Goal: Obtain resource: Obtain resource

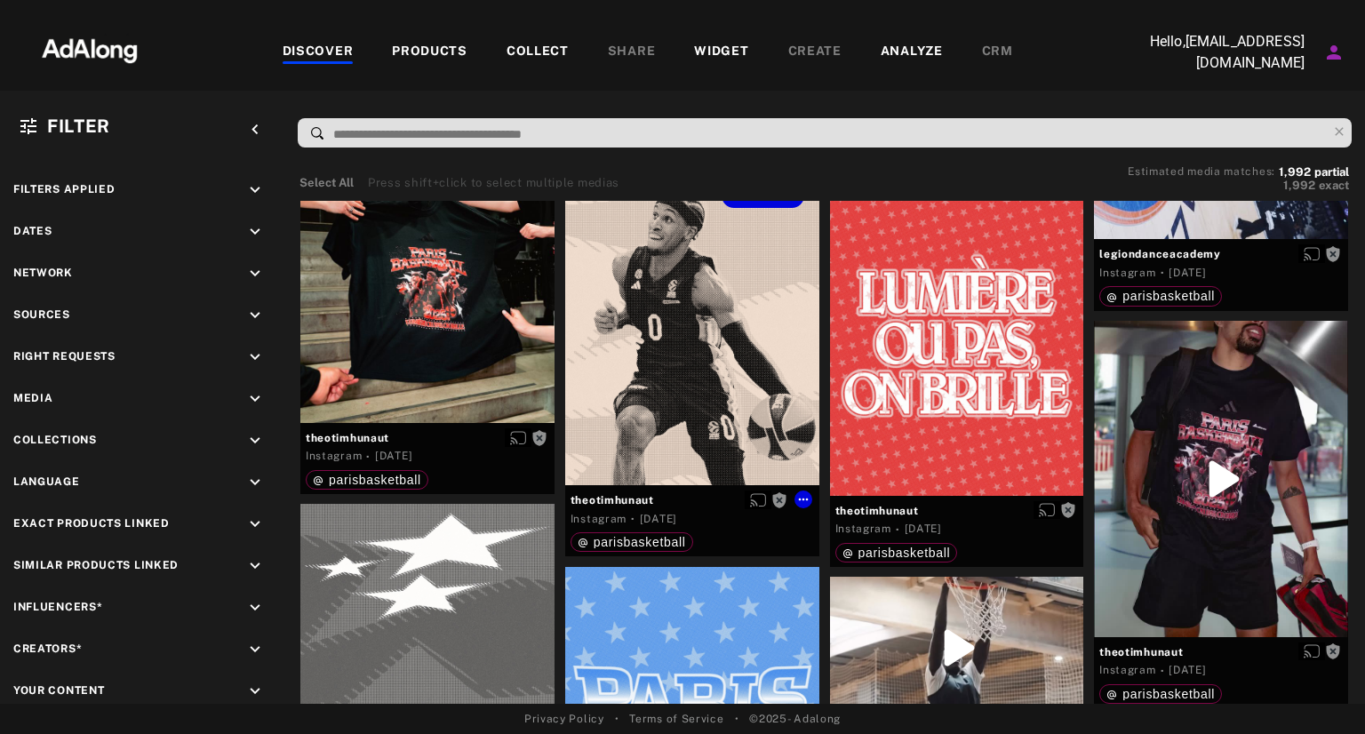
scroll to position [4745, 0]
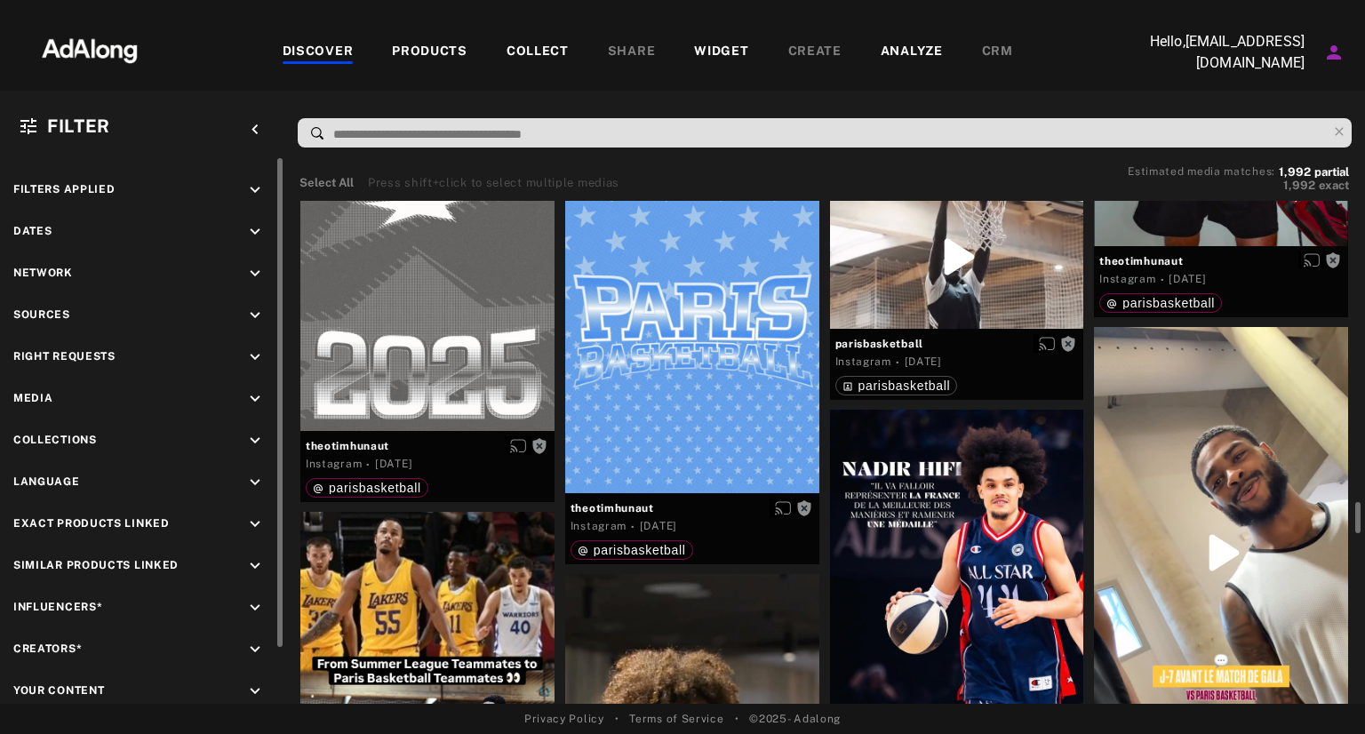
click at [259, 318] on icon "keyboard_arrow_down" at bounding box center [255, 316] width 20 height 20
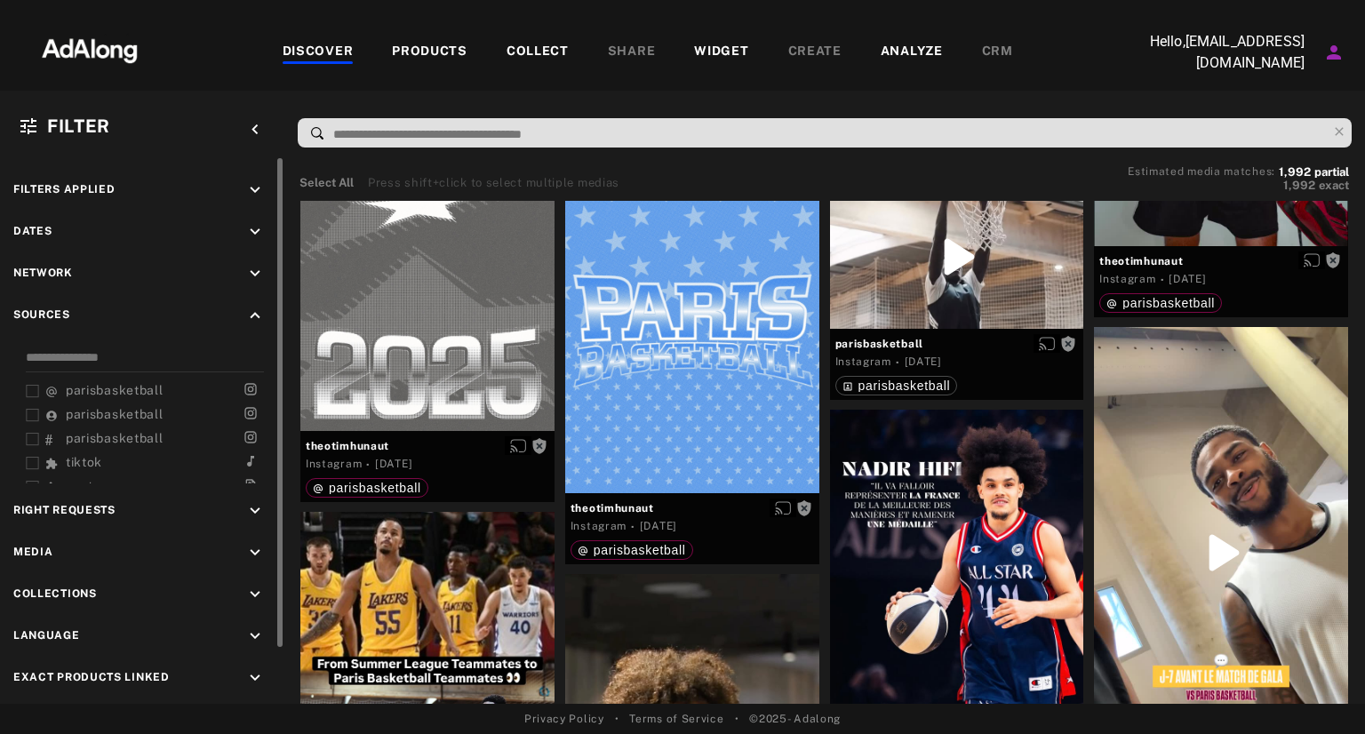
click at [259, 318] on icon "keyboard_arrow_up" at bounding box center [255, 316] width 20 height 20
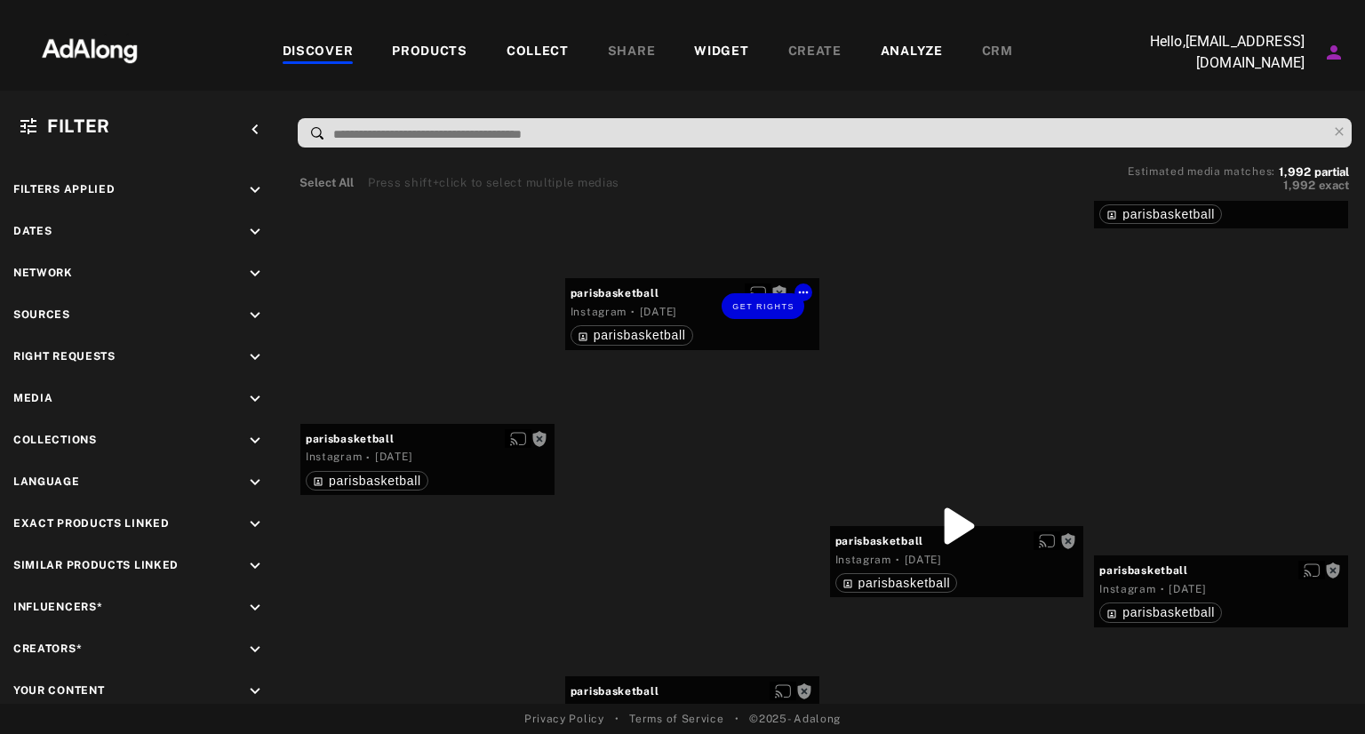
scroll to position [9774, 0]
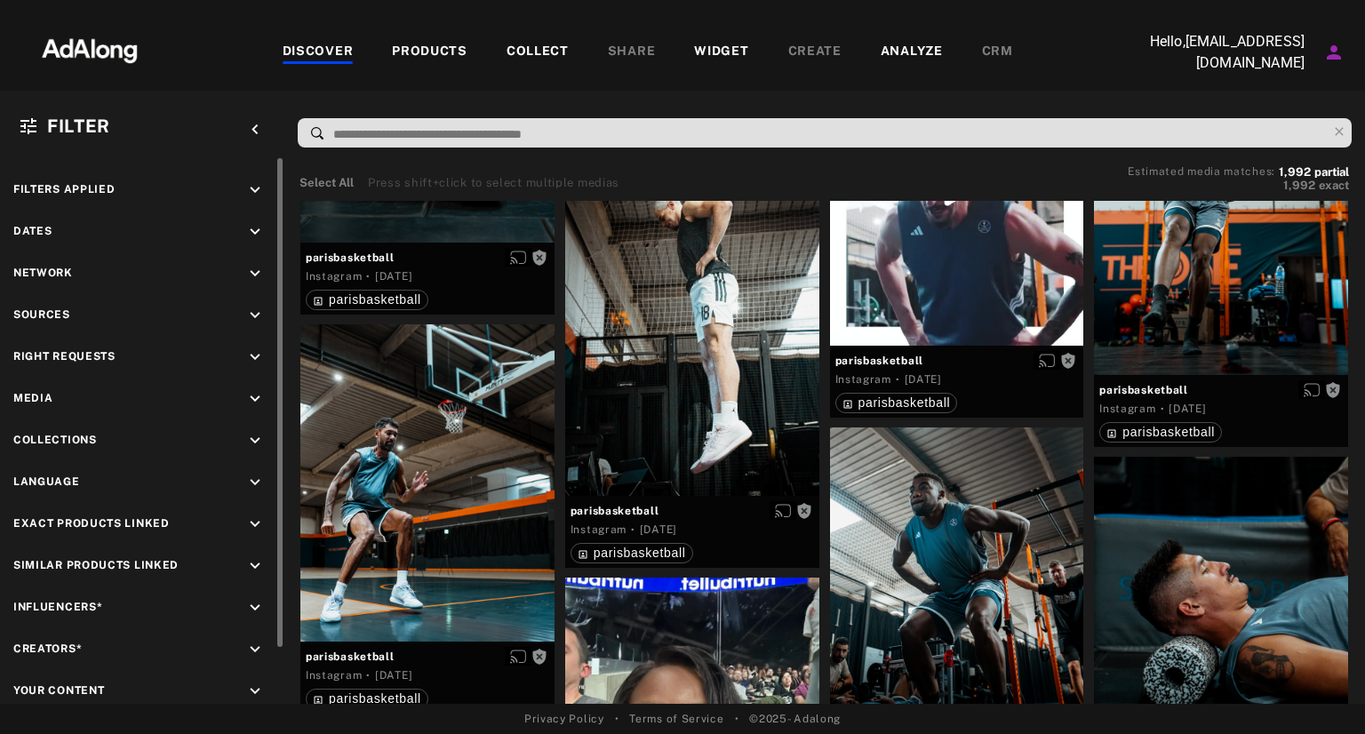
click at [260, 188] on icon "keyboard_arrow_down" at bounding box center [255, 190] width 20 height 20
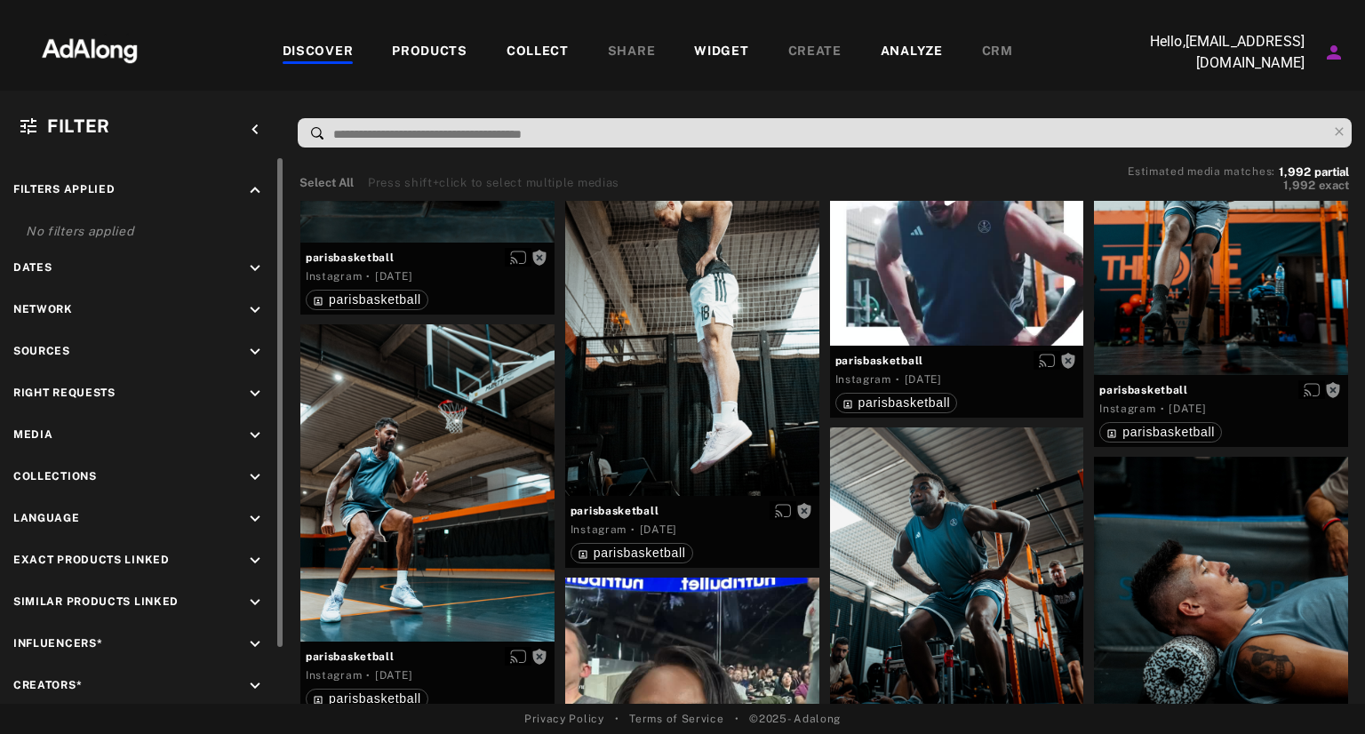
click at [260, 188] on icon "keyboard_arrow_up" at bounding box center [255, 190] width 20 height 20
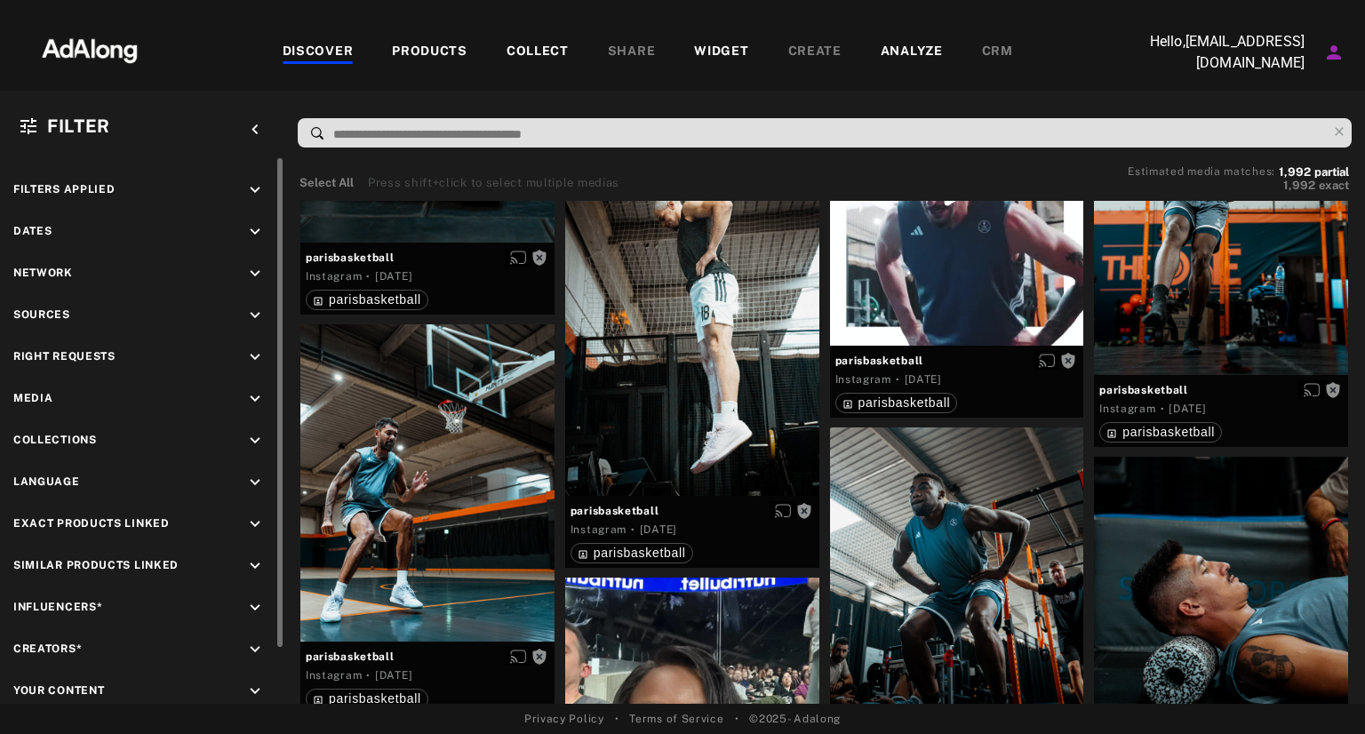
click at [249, 236] on icon "keyboard_arrow_down" at bounding box center [255, 232] width 20 height 20
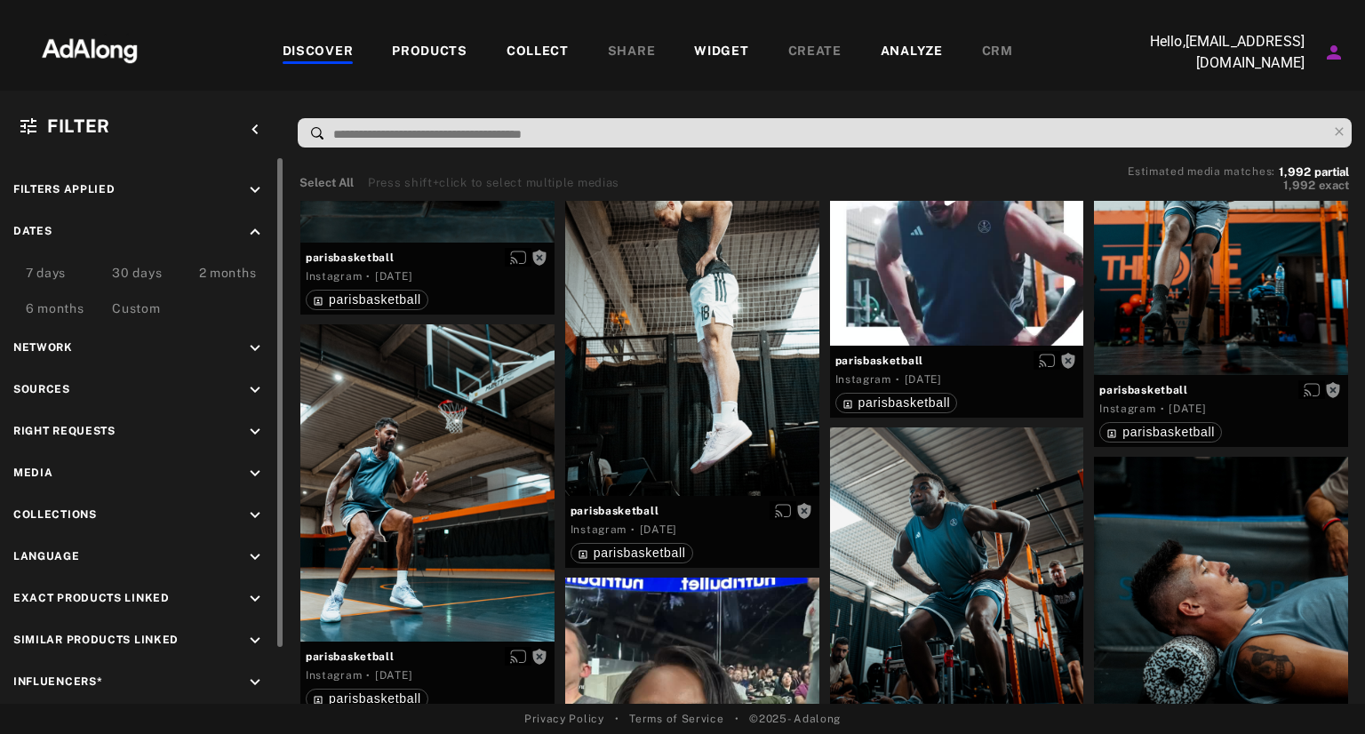
click at [124, 308] on div "Custom" at bounding box center [136, 310] width 48 height 21
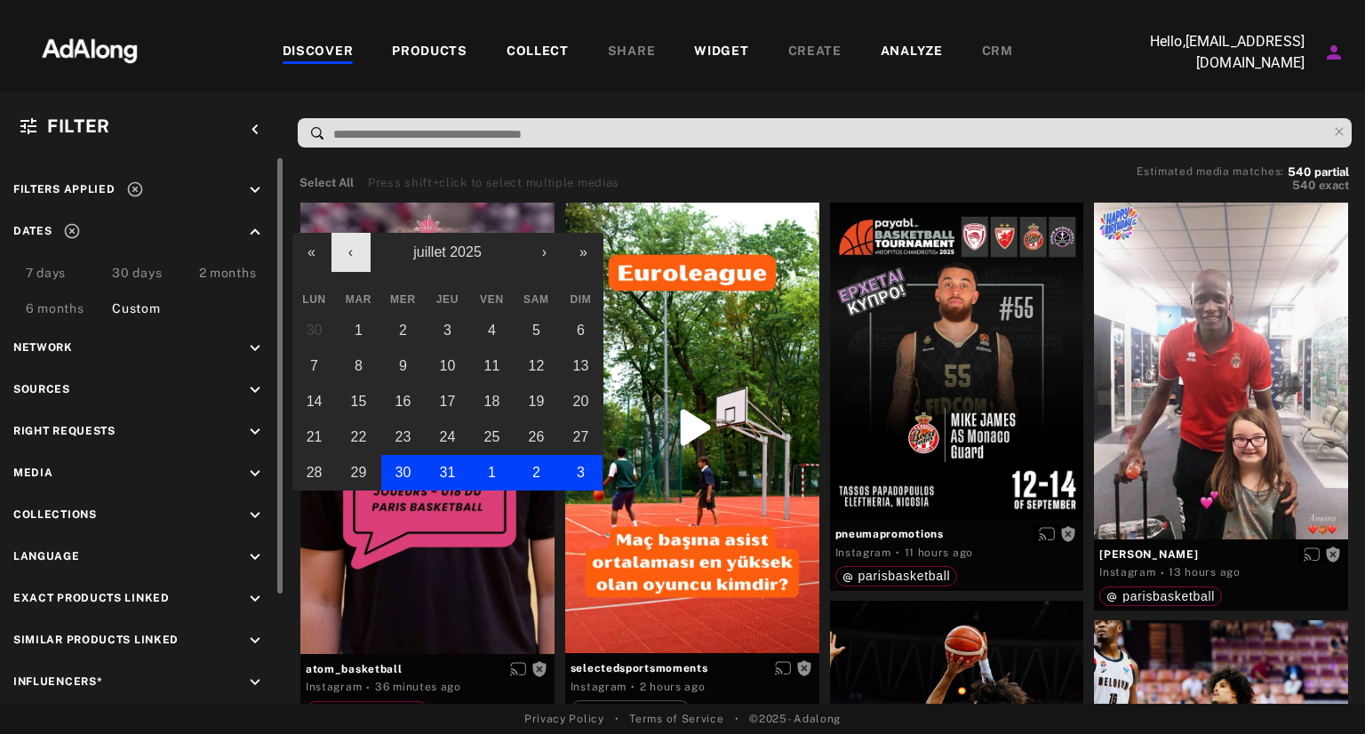
click at [349, 259] on button "‹" at bounding box center [351, 252] width 39 height 39
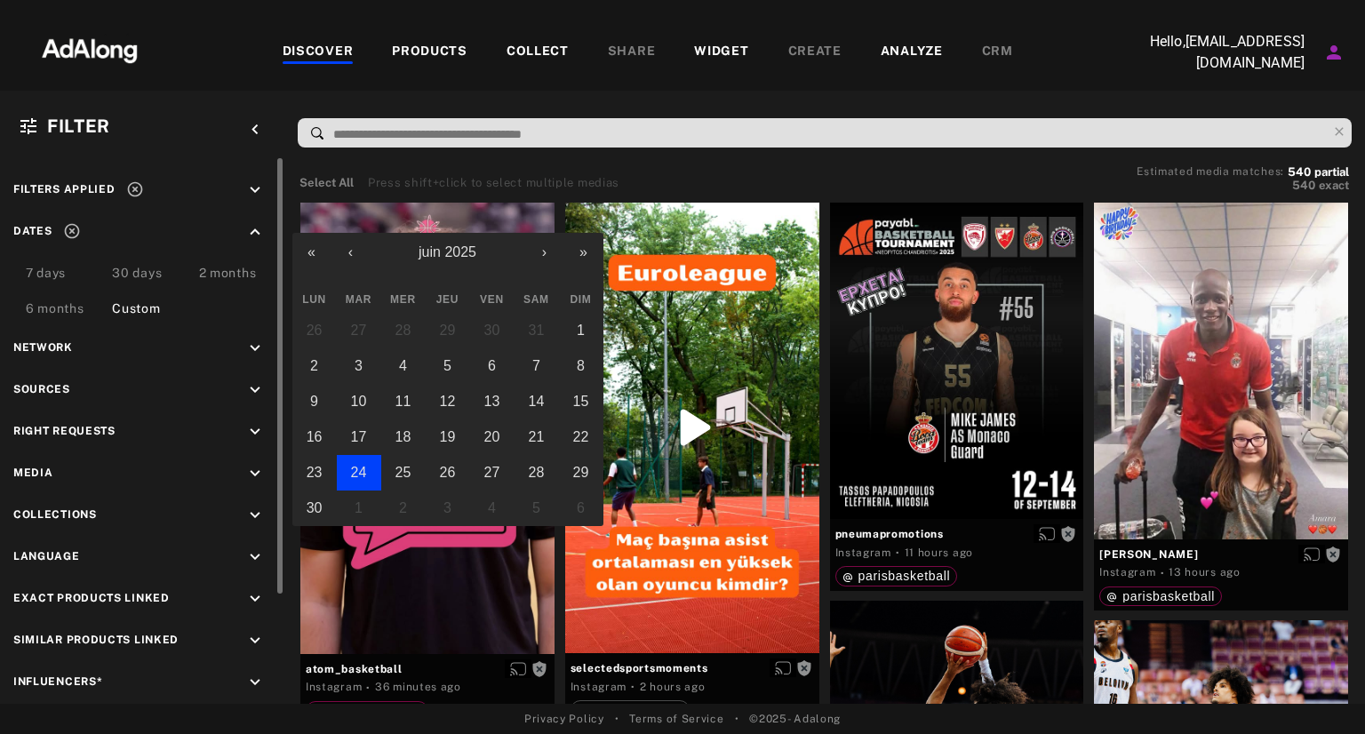
click at [365, 483] on button "24" at bounding box center [359, 473] width 44 height 36
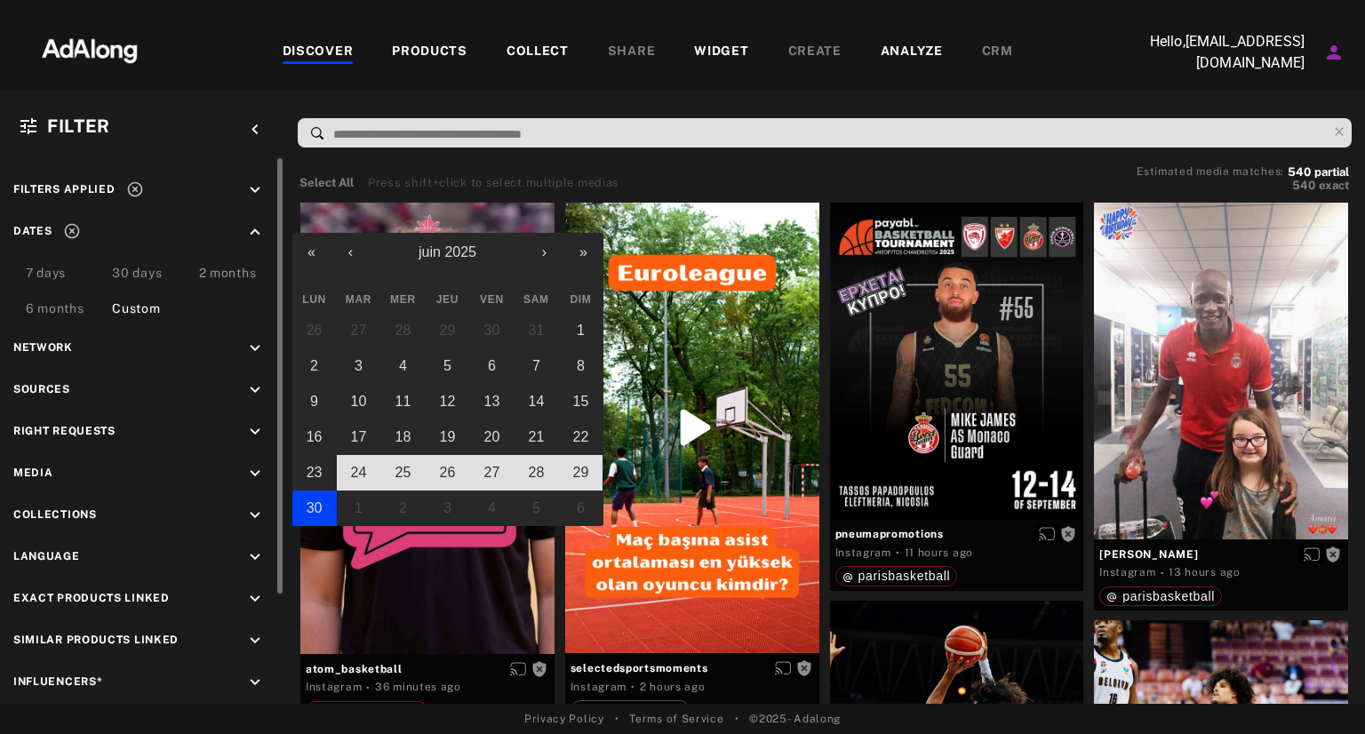
click at [334, 509] on button "30" at bounding box center [314, 509] width 44 height 36
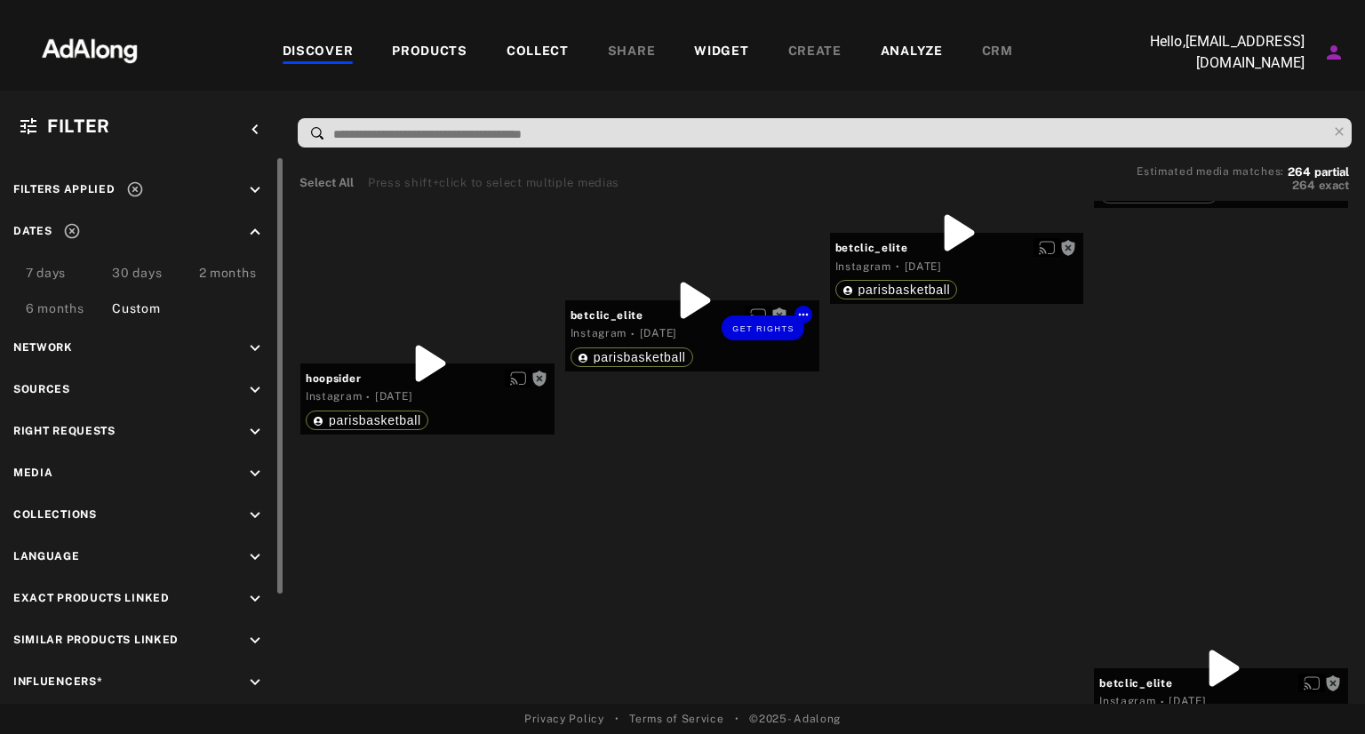
scroll to position [23285, 0]
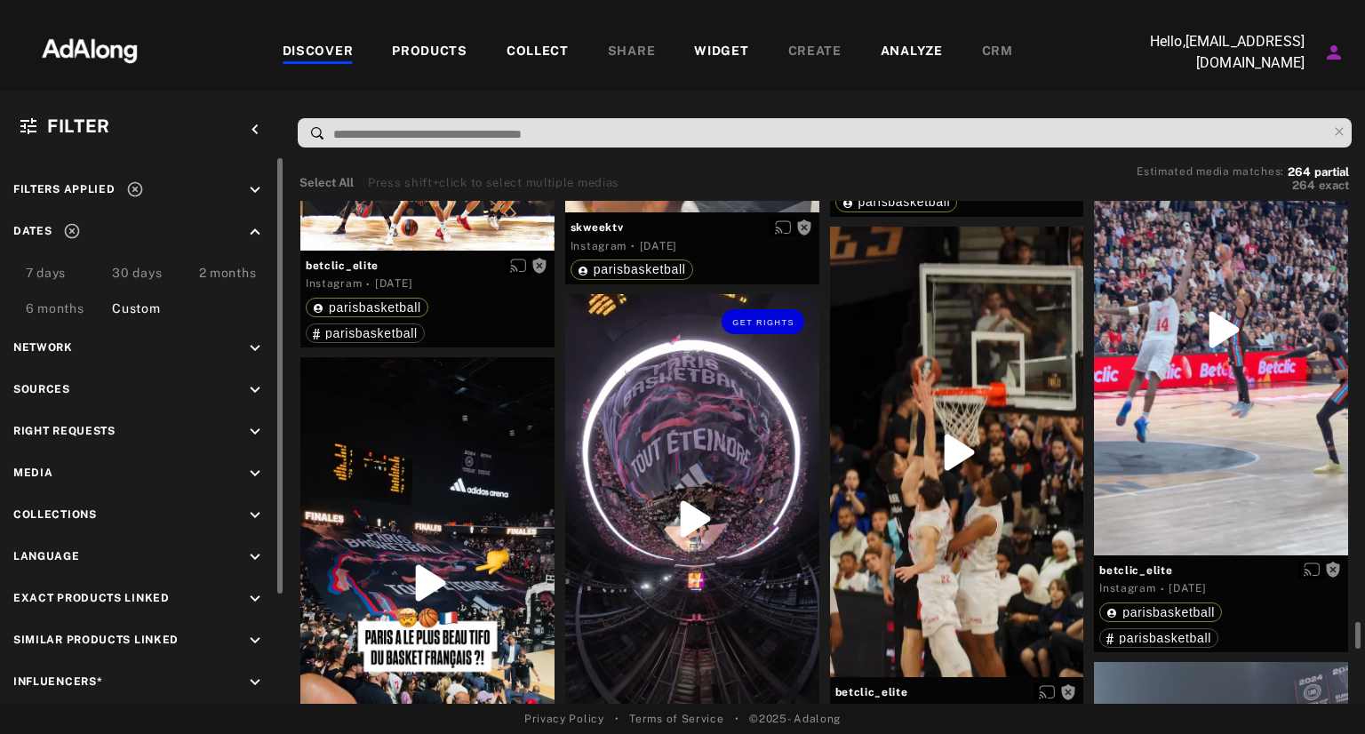
click at [697, 527] on div "Get rights" at bounding box center [692, 519] width 254 height 451
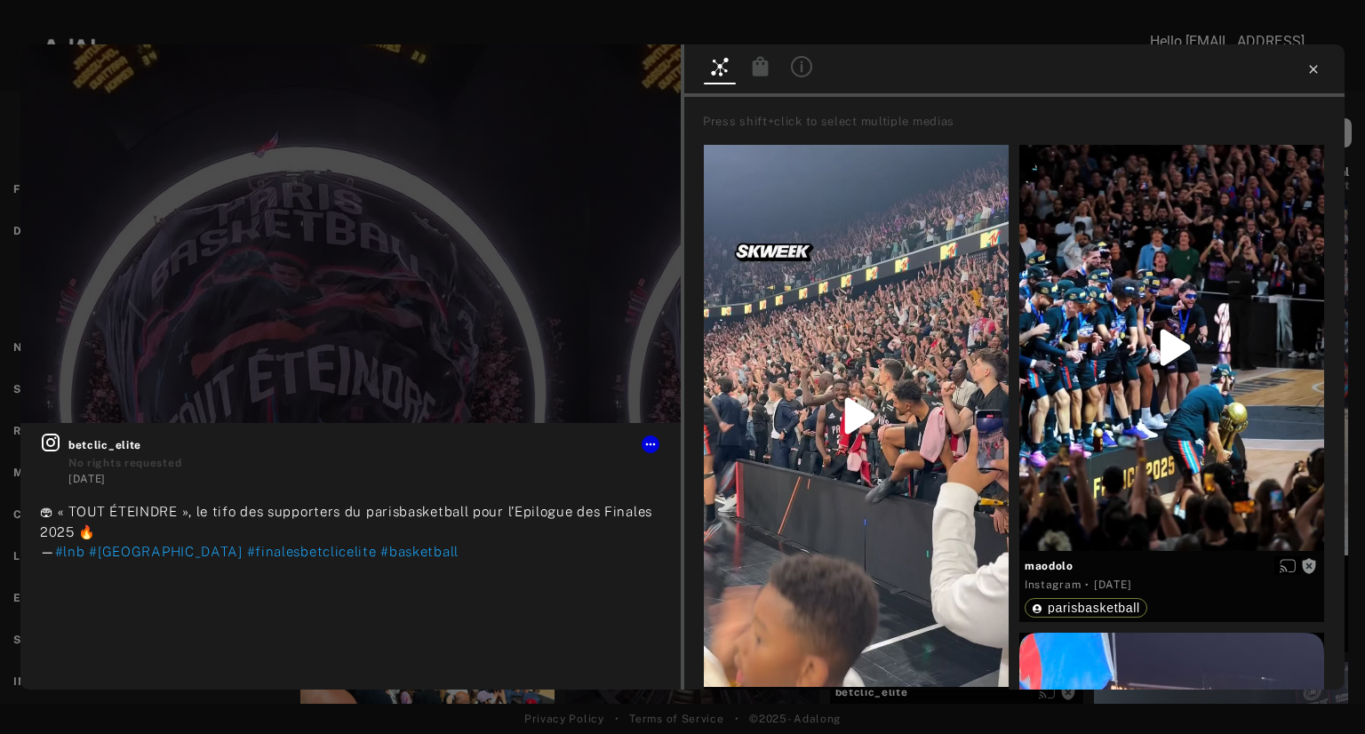
click at [1314, 74] on icon at bounding box center [1314, 69] width 14 height 14
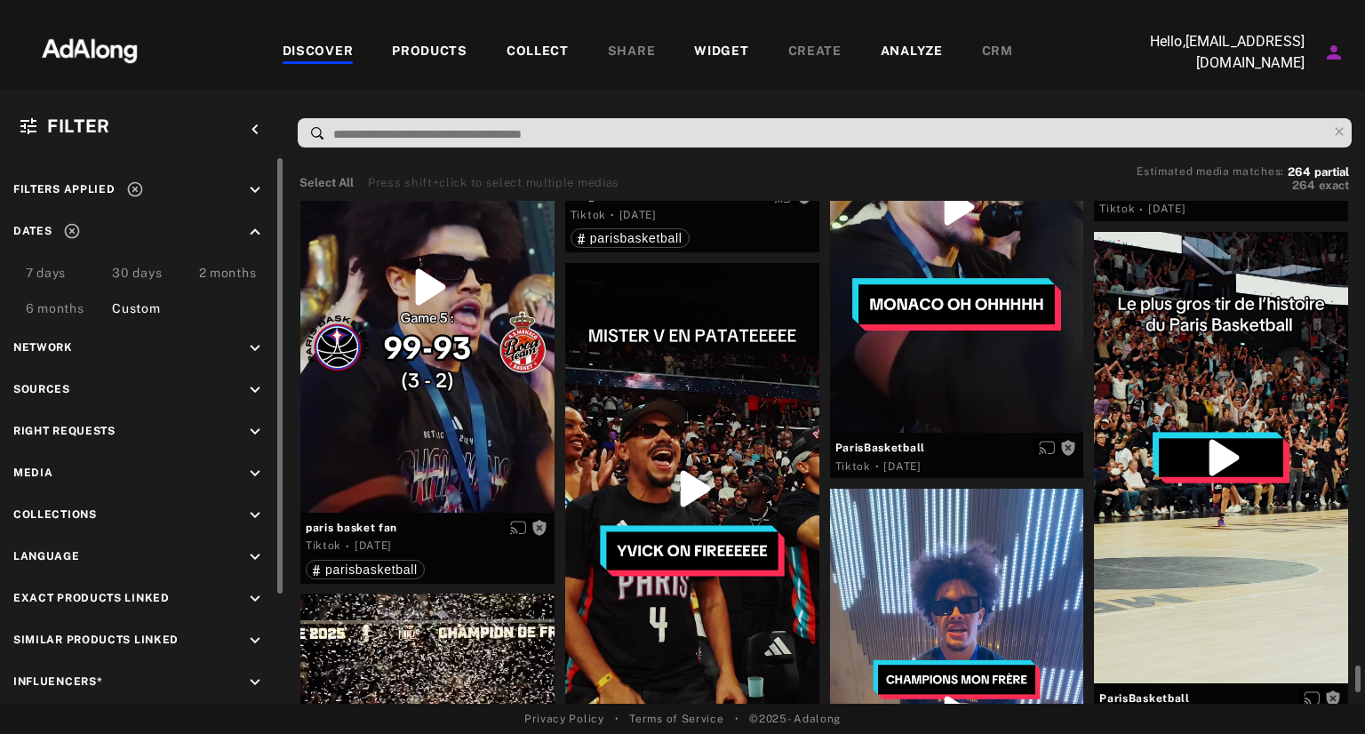
scroll to position [25729, 0]
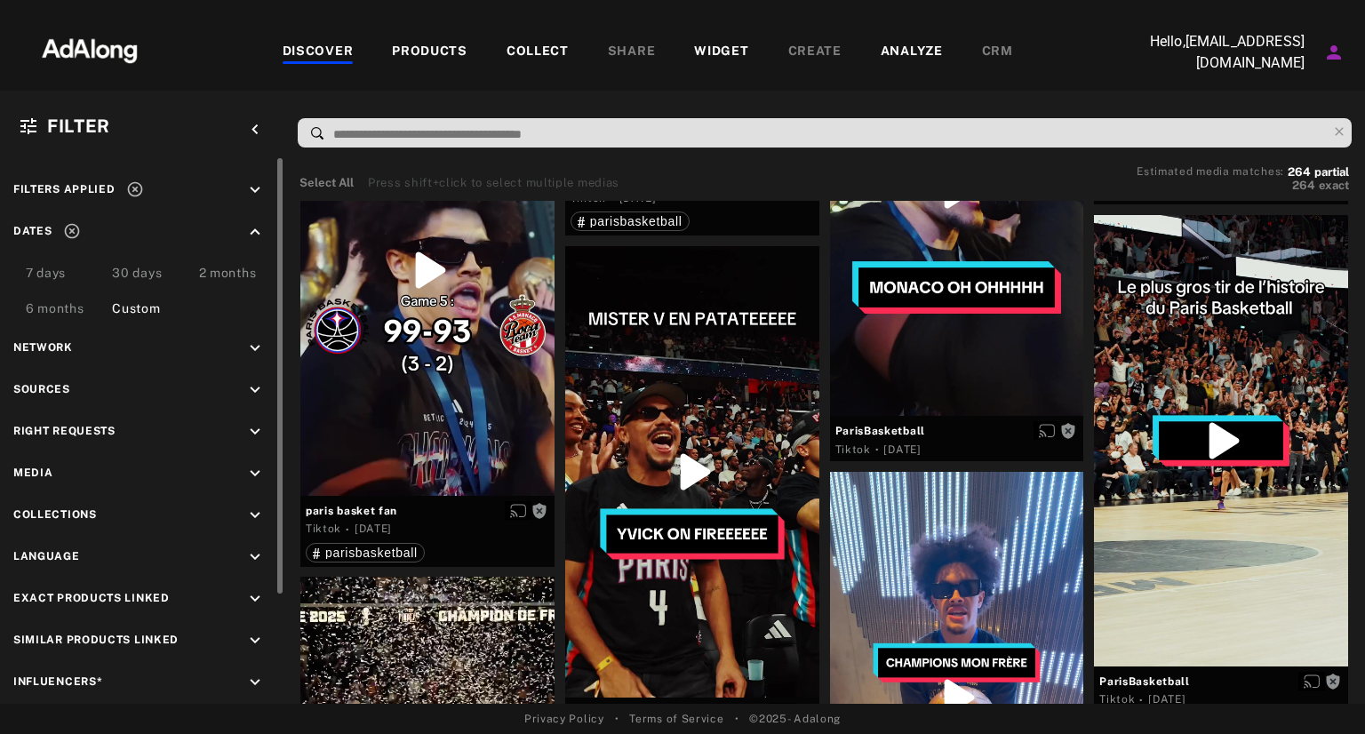
click at [250, 390] on icon "keyboard_arrow_down" at bounding box center [255, 390] width 20 height 20
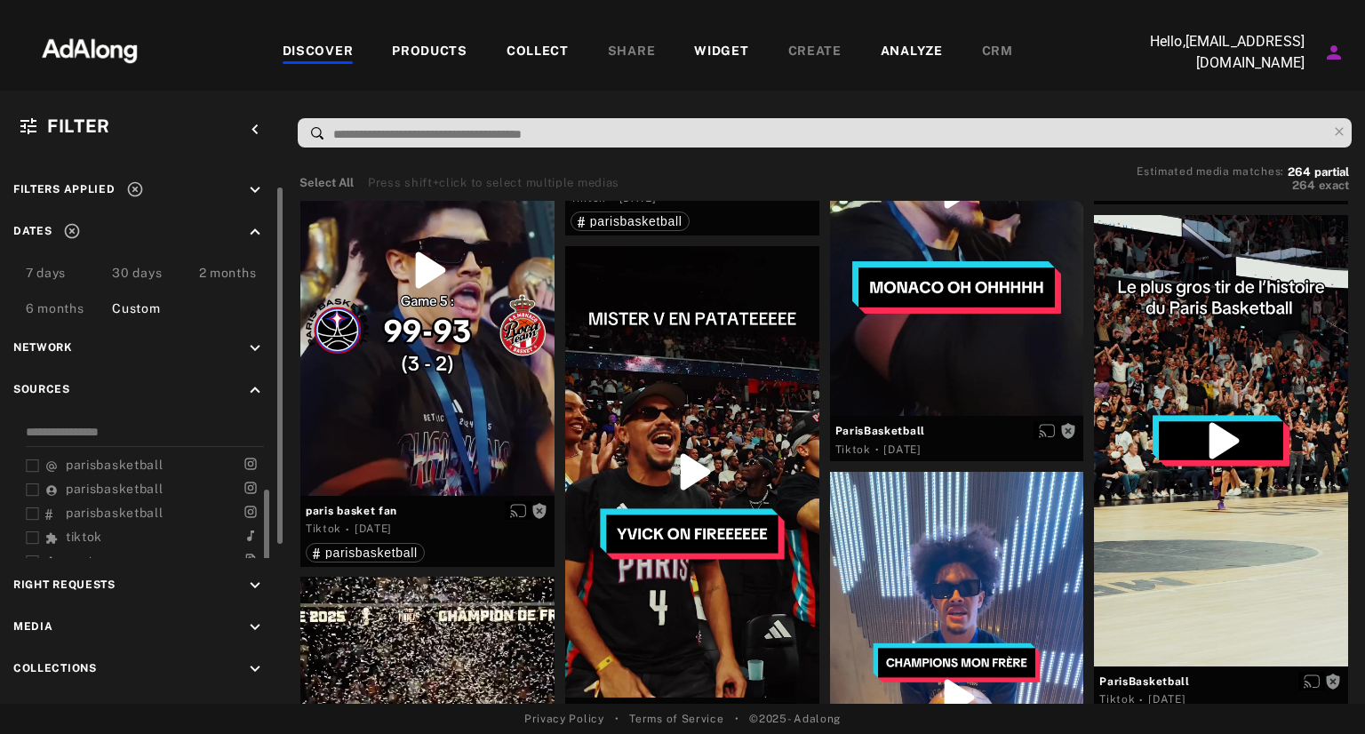
scroll to position [76, 0]
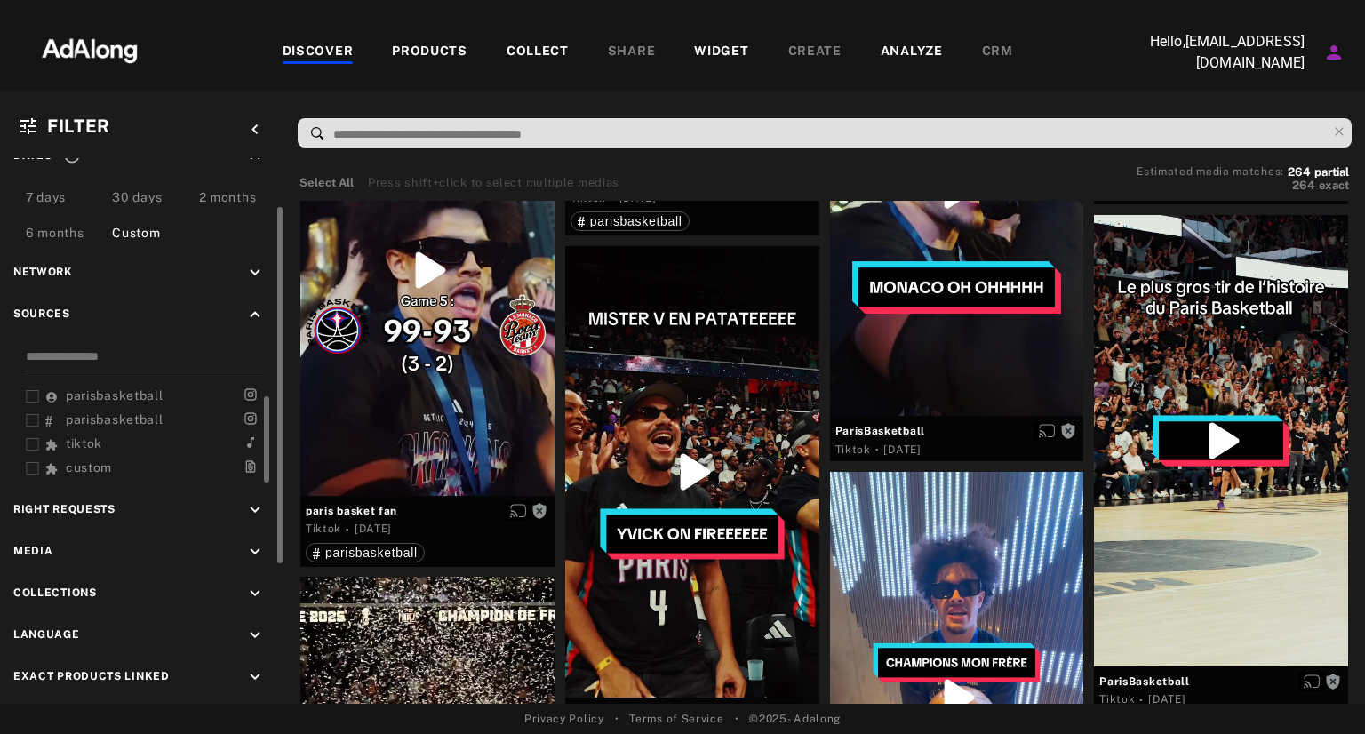
click at [82, 446] on span "tiktok" at bounding box center [84, 443] width 36 height 14
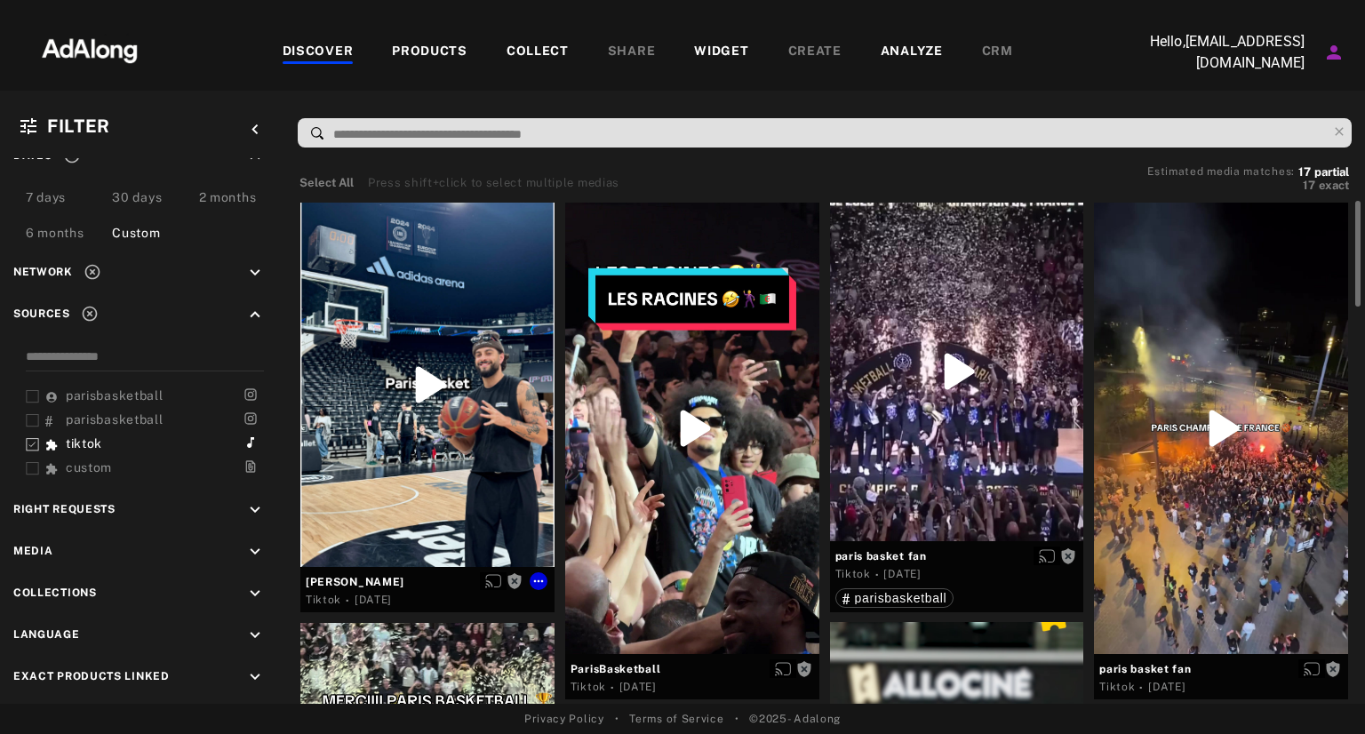
click at [431, 373] on div at bounding box center [427, 385] width 254 height 364
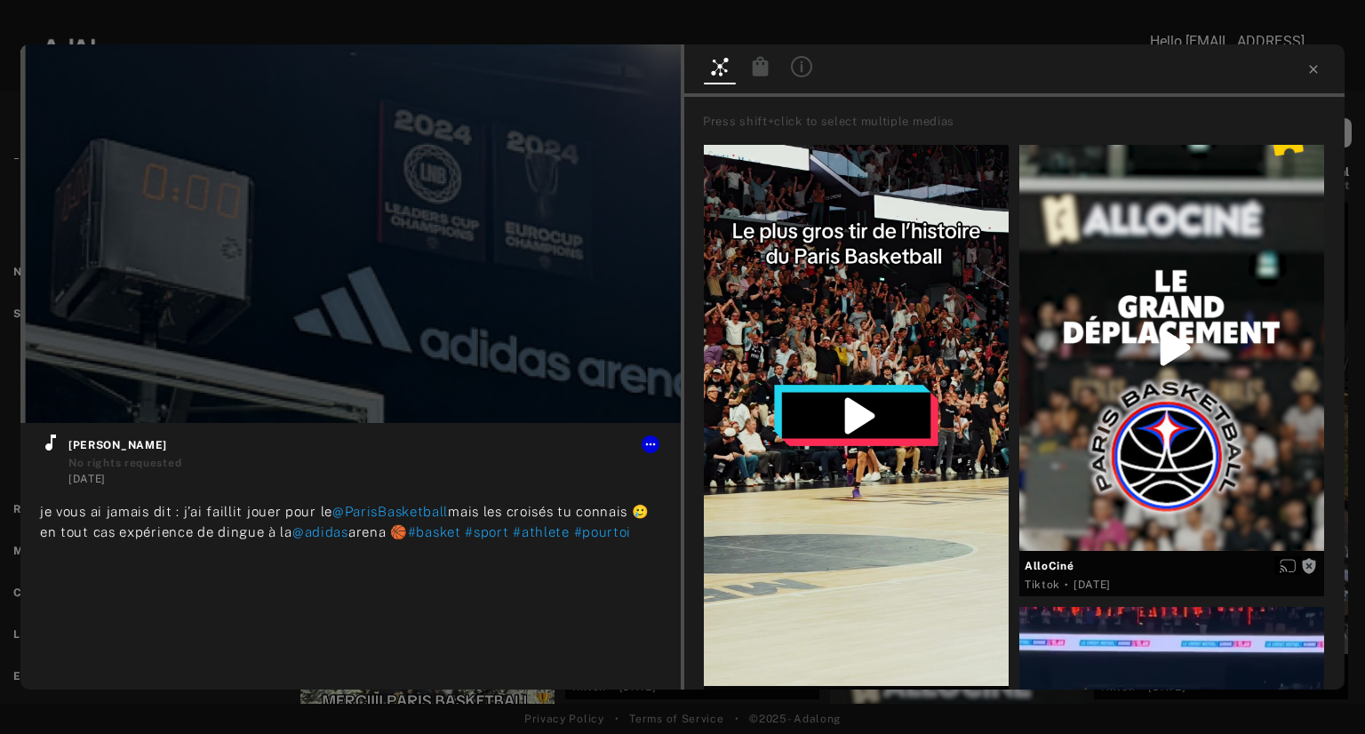
type input "**"
